Goal: Transaction & Acquisition: Purchase product/service

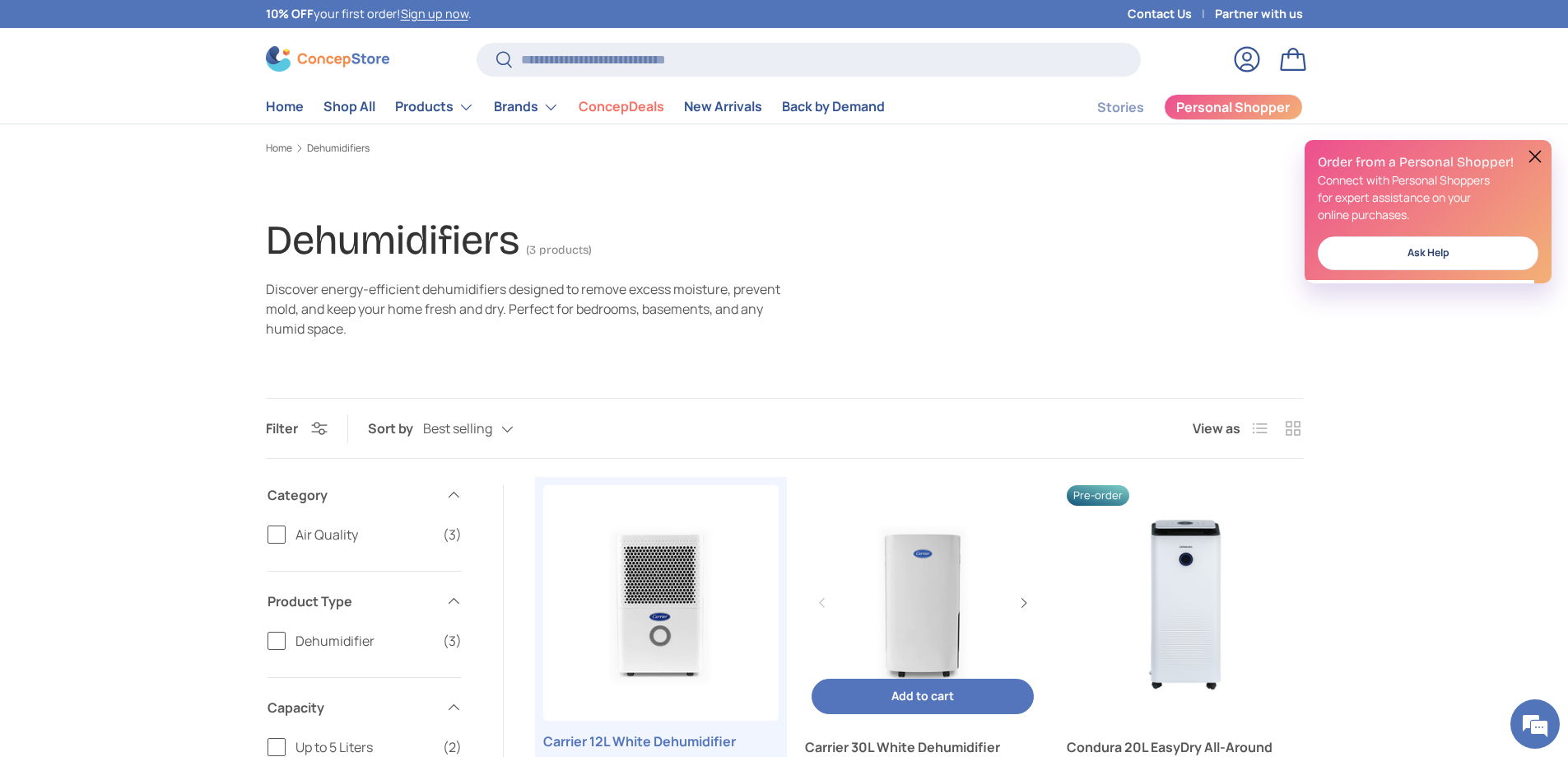
scroll to position [329, 0]
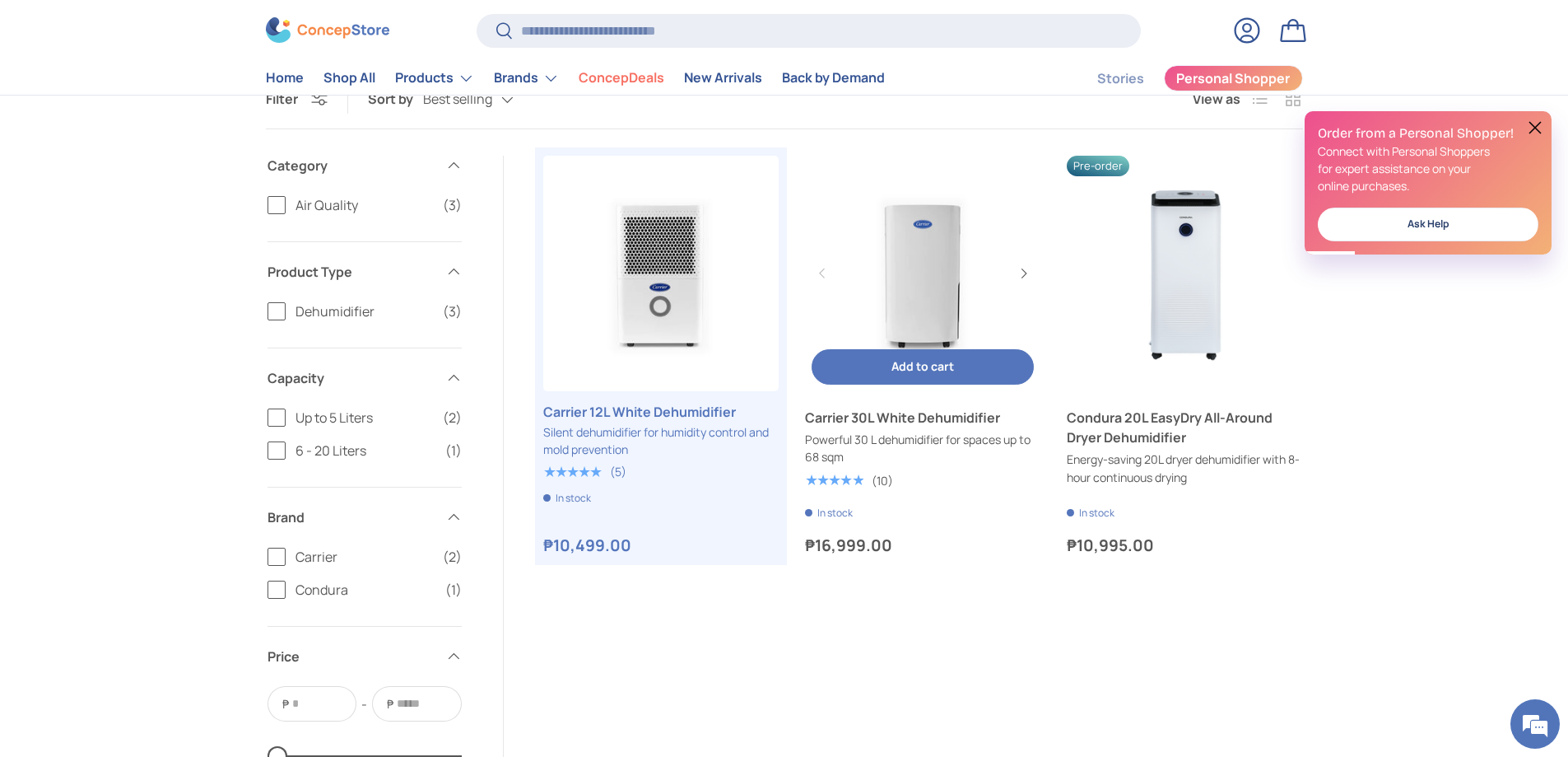
click at [911, 274] on link "Carrier 30L White Dehumidifier" at bounding box center [922, 273] width 236 height 236
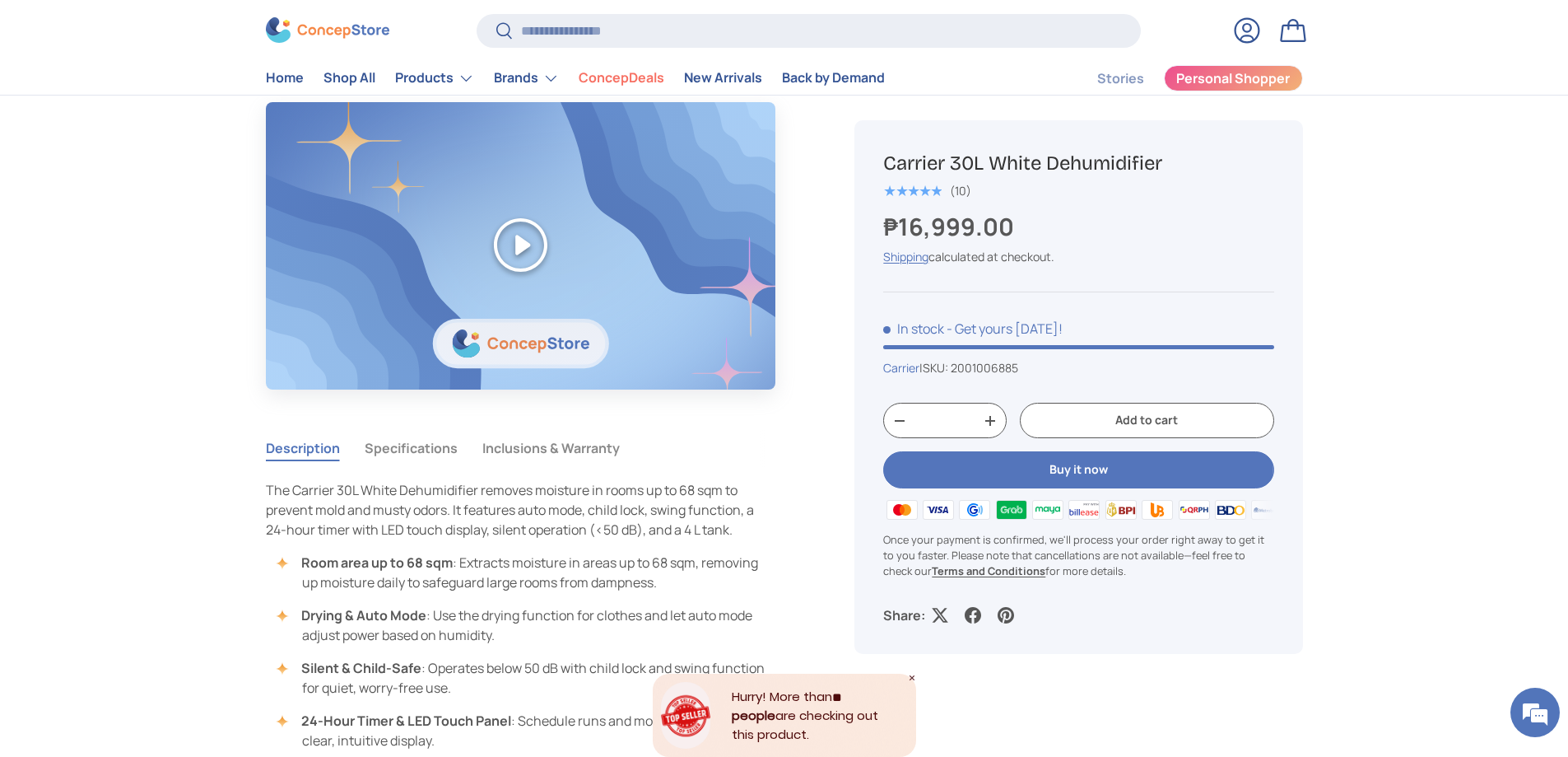
scroll to position [1152, 0]
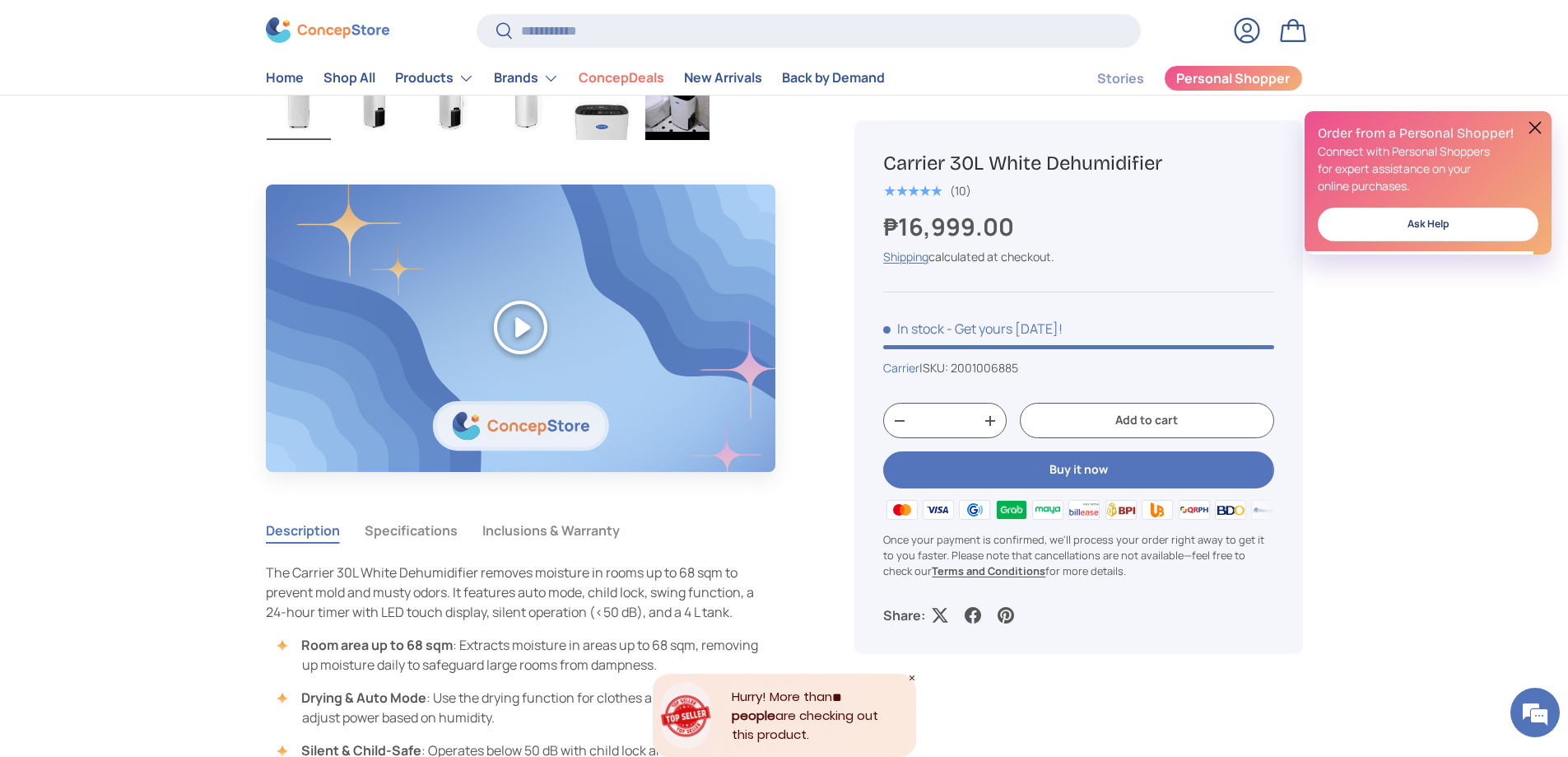
click at [506, 323] on button "Play" at bounding box center [520, 327] width 510 height 286
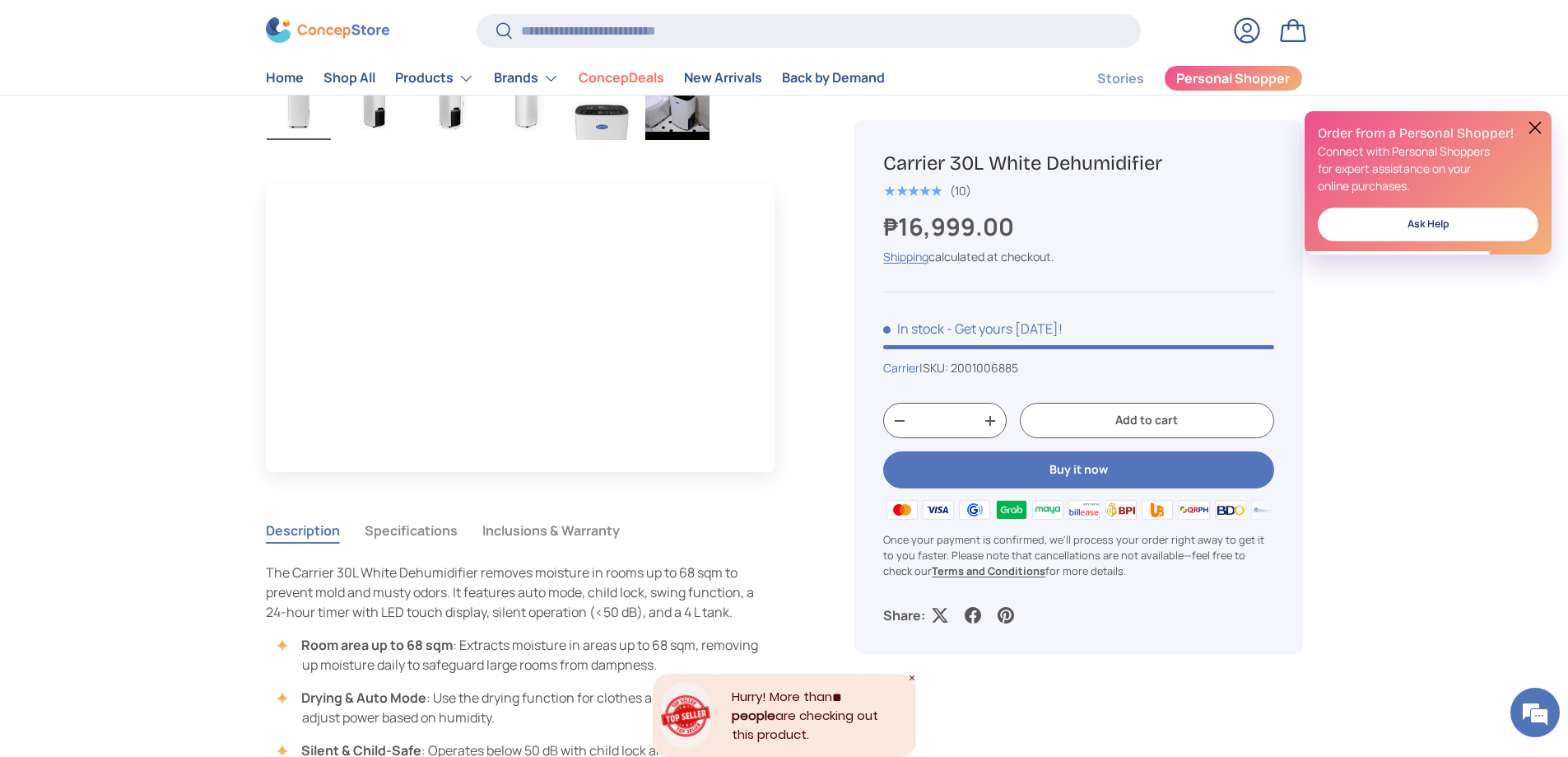
click at [413, 530] on button "Specifications" at bounding box center [411, 530] width 93 height 38
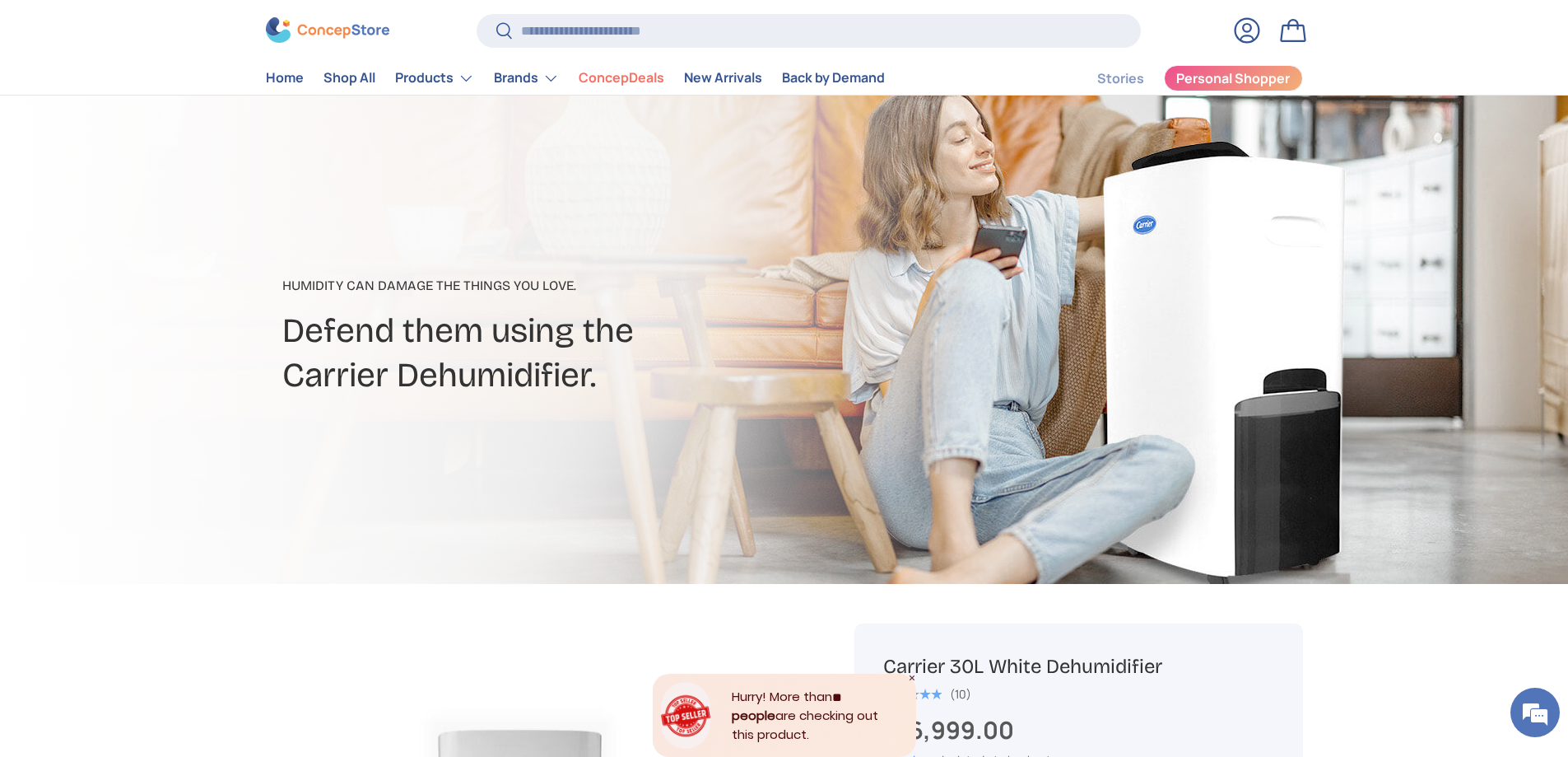
scroll to position [0, 0]
